Goal: Navigation & Orientation: Find specific page/section

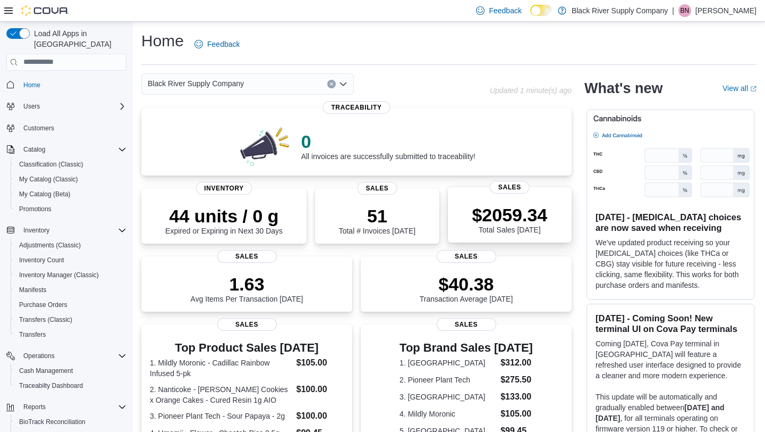
click at [473, 212] on p "$2059.34" at bounding box center [509, 214] width 75 height 21
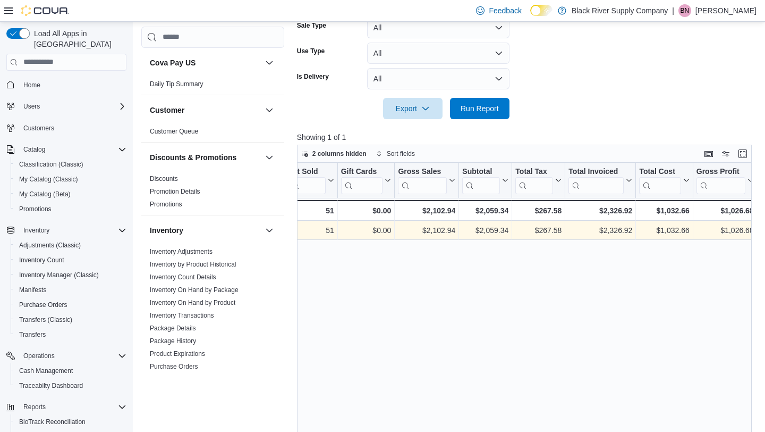
scroll to position [0, 240]
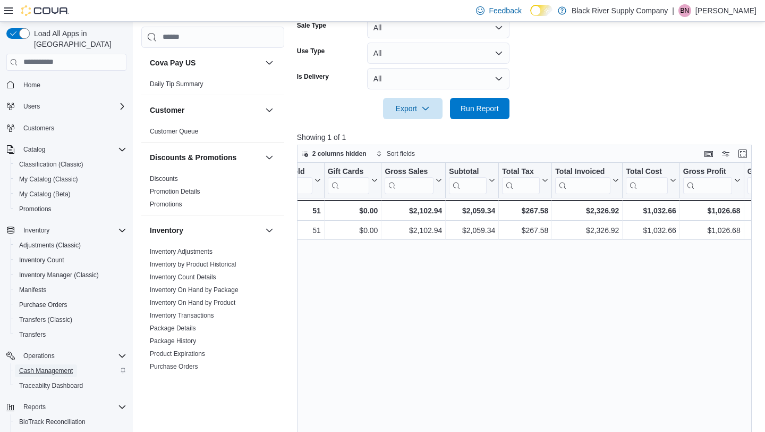
click at [61, 366] on span "Cash Management" at bounding box center [46, 370] width 54 height 9
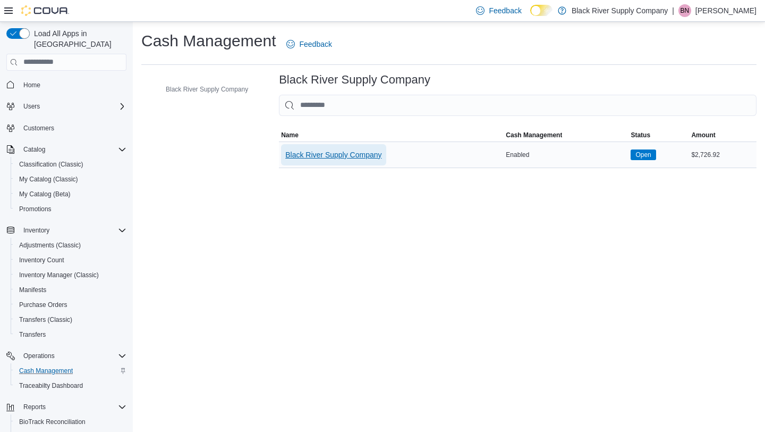
click at [314, 157] on span "Black River Supply Company" at bounding box center [333, 154] width 96 height 11
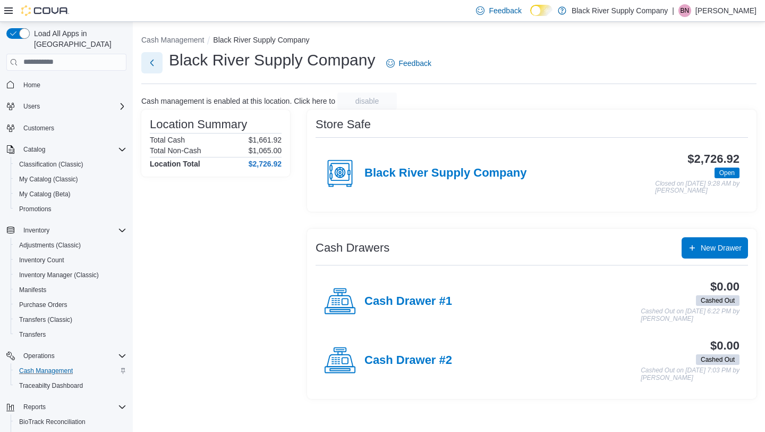
click at [155, 64] on button "Next" at bounding box center [151, 62] width 21 height 21
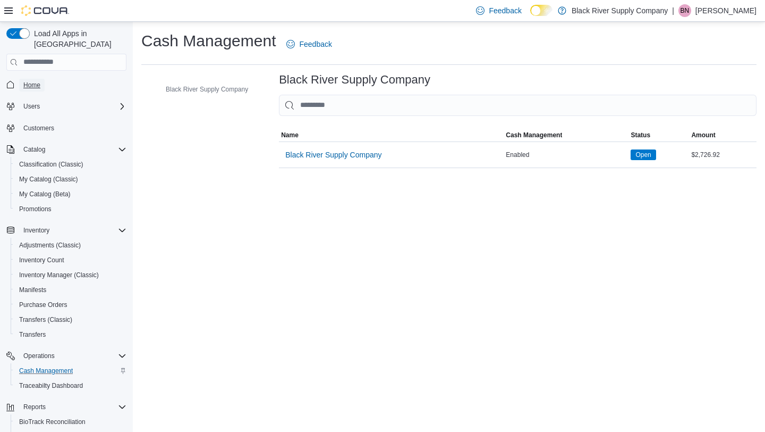
click at [31, 81] on span "Home" at bounding box center [31, 85] width 17 height 9
